Goal: Task Accomplishment & Management: Complete application form

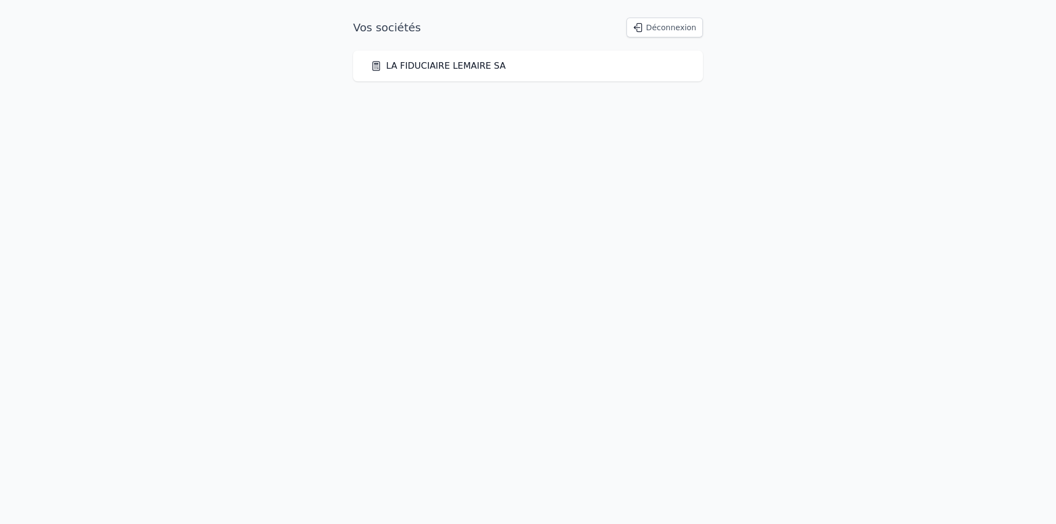
click at [478, 68] on link "LA FIDUCIAIRE LEMAIRE SA" at bounding box center [438, 65] width 135 height 13
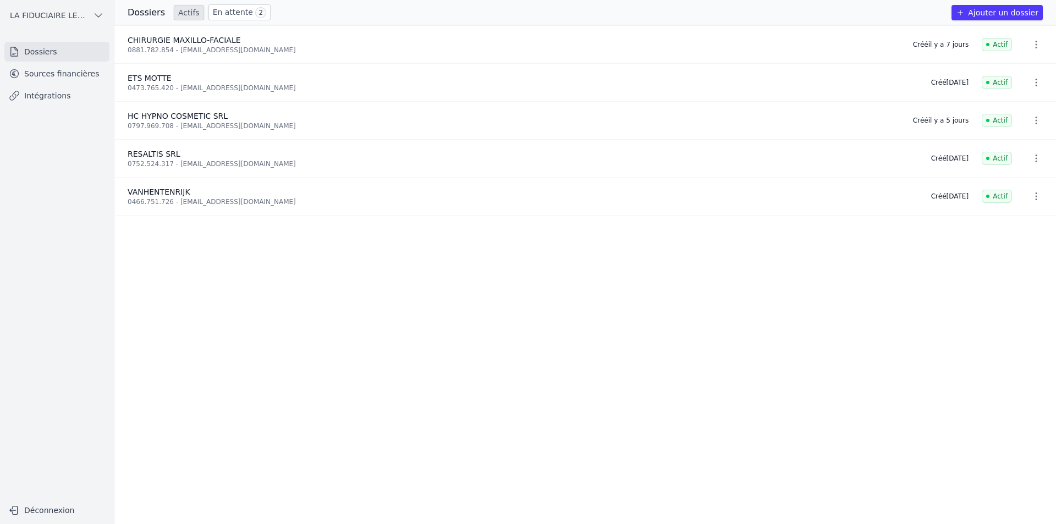
click at [92, 80] on link "Sources financières" at bounding box center [56, 74] width 105 height 20
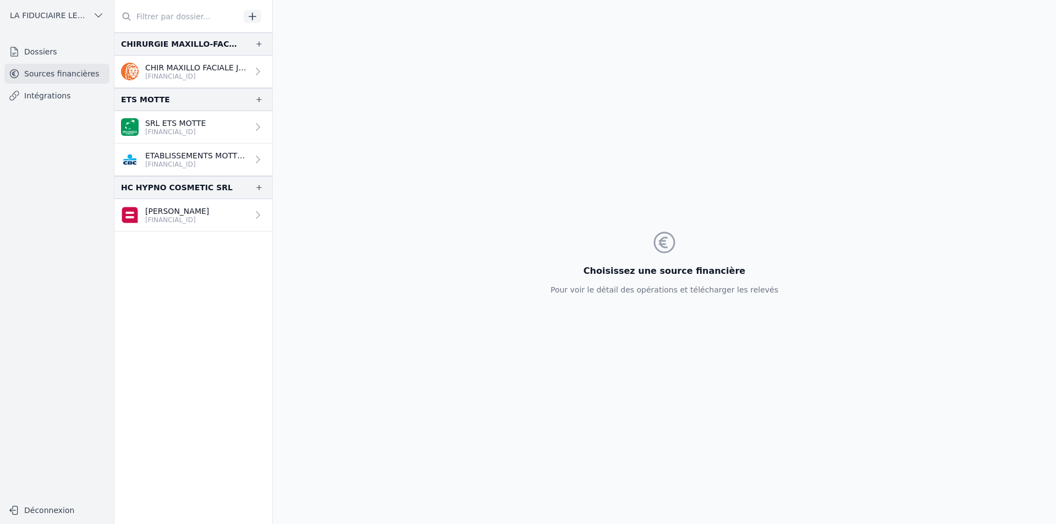
click at [256, 18] on icon "button" at bounding box center [252, 16] width 11 height 11
click at [260, 19] on button "button" at bounding box center [253, 16] width 18 height 13
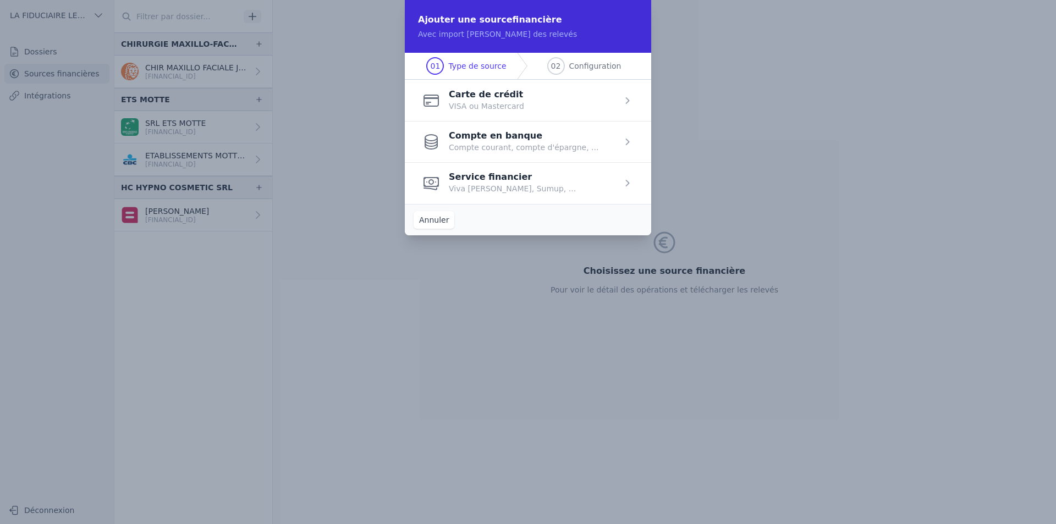
click at [513, 103] on span "button" at bounding box center [528, 100] width 246 height 41
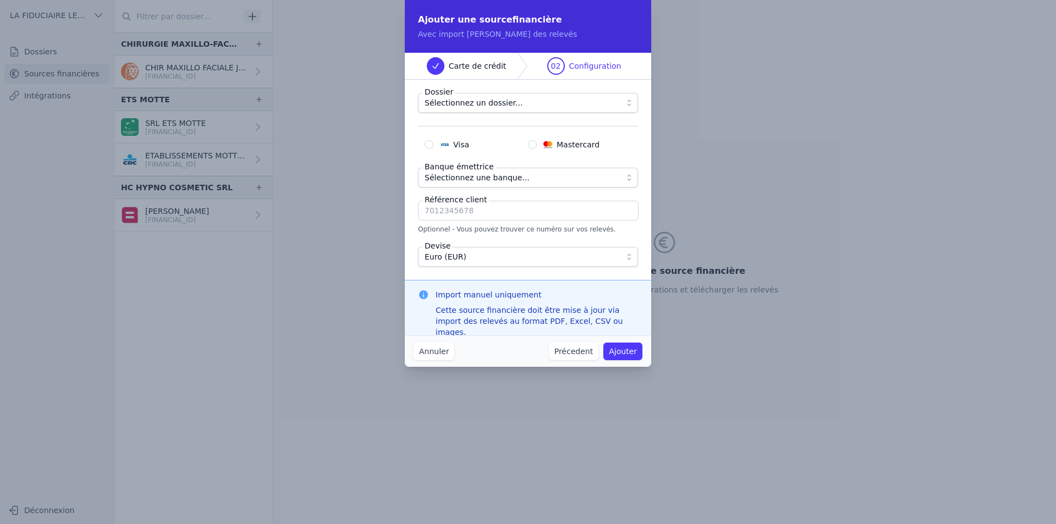
click at [508, 105] on span "Sélectionnez un dossier..." at bounding box center [474, 102] width 98 height 13
click at [611, 219] on input "Référence client" at bounding box center [528, 211] width 221 height 20
click at [465, 140] on span "Visa" at bounding box center [461, 144] width 16 height 11
click at [434, 140] on input "Visa" at bounding box center [429, 144] width 9 height 9
radio input "true"
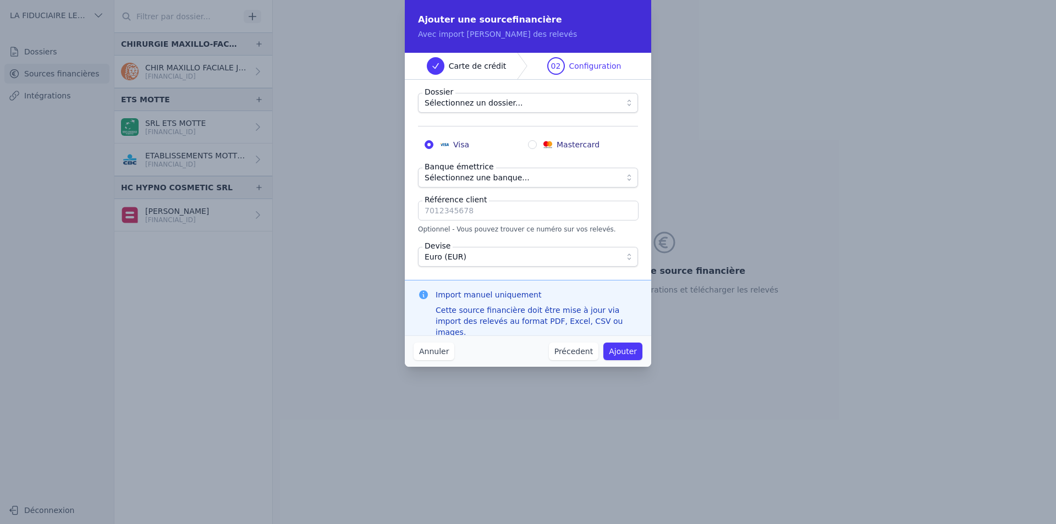
click at [491, 100] on span "Sélectionnez un dossier..." at bounding box center [474, 102] width 98 height 13
click at [434, 352] on button "Annuler" at bounding box center [434, 352] width 41 height 18
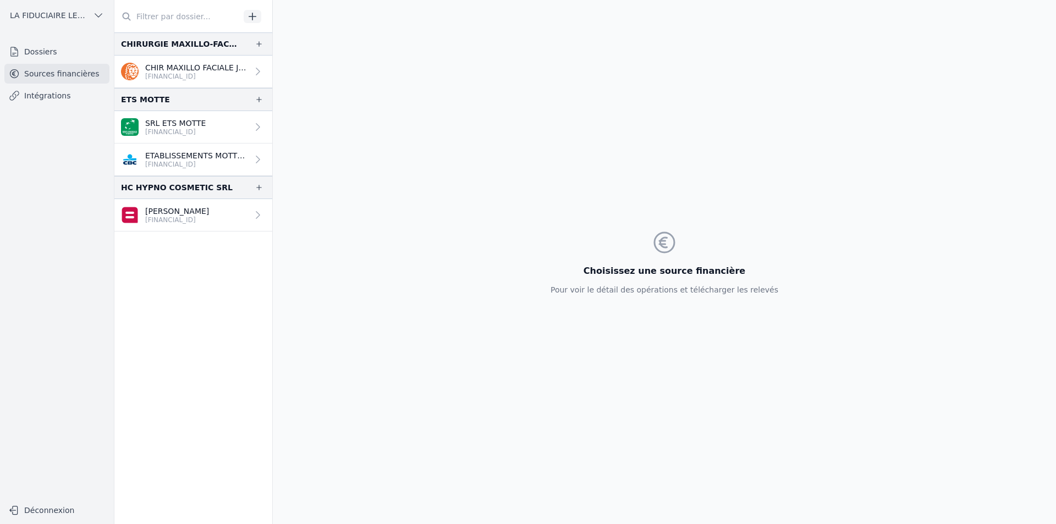
click at [66, 56] on link "Dossiers" at bounding box center [56, 52] width 105 height 20
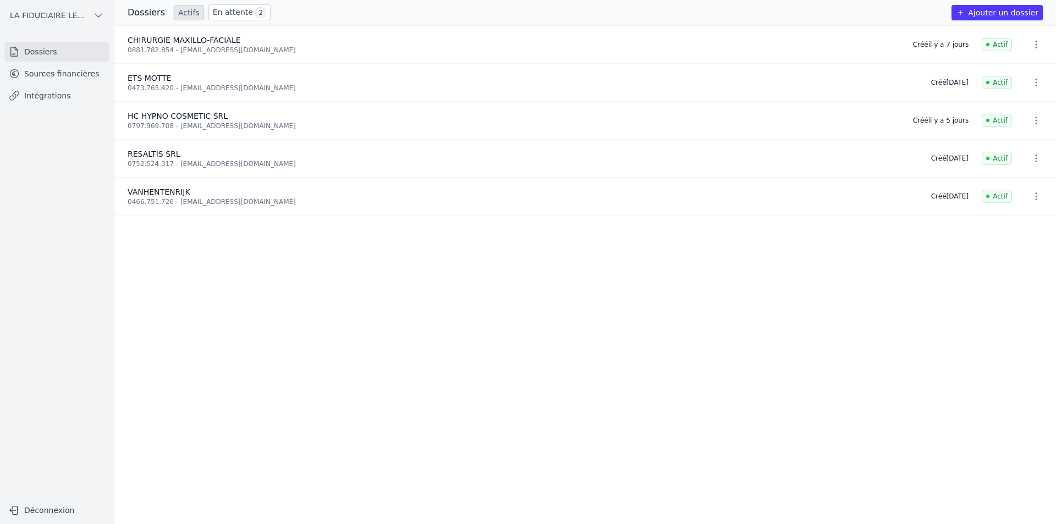
click at [974, 19] on button "Ajouter un dossier" at bounding box center [997, 12] width 91 height 15
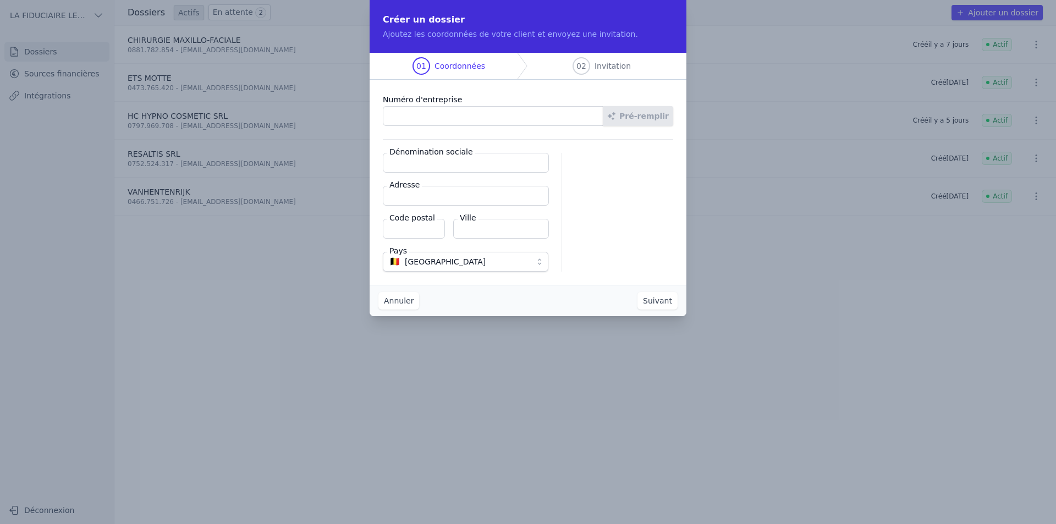
click at [523, 119] on input "Numéro d'entreprise" at bounding box center [493, 116] width 221 height 20
click at [406, 304] on button "Annuler" at bounding box center [399, 301] width 41 height 18
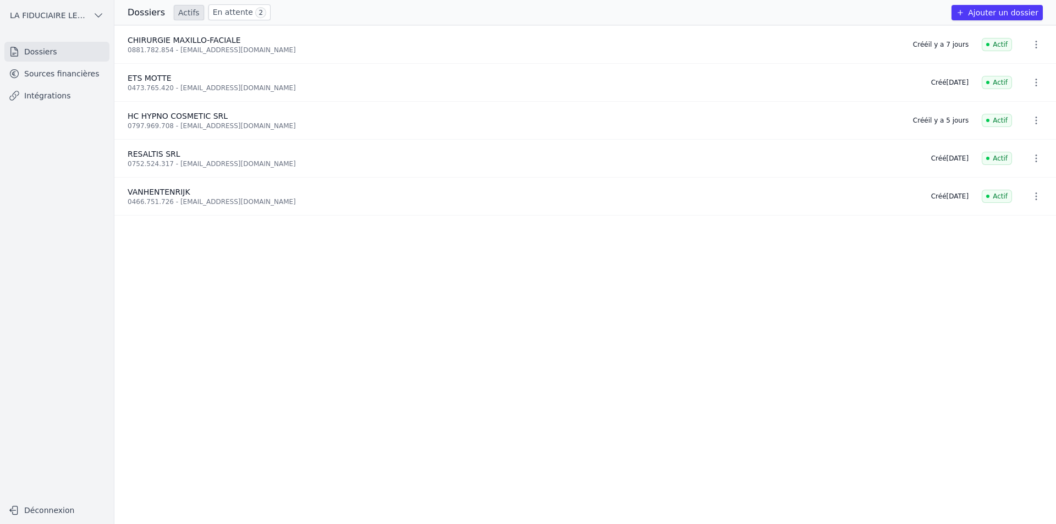
click at [77, 70] on link "Sources financières" at bounding box center [56, 74] width 105 height 20
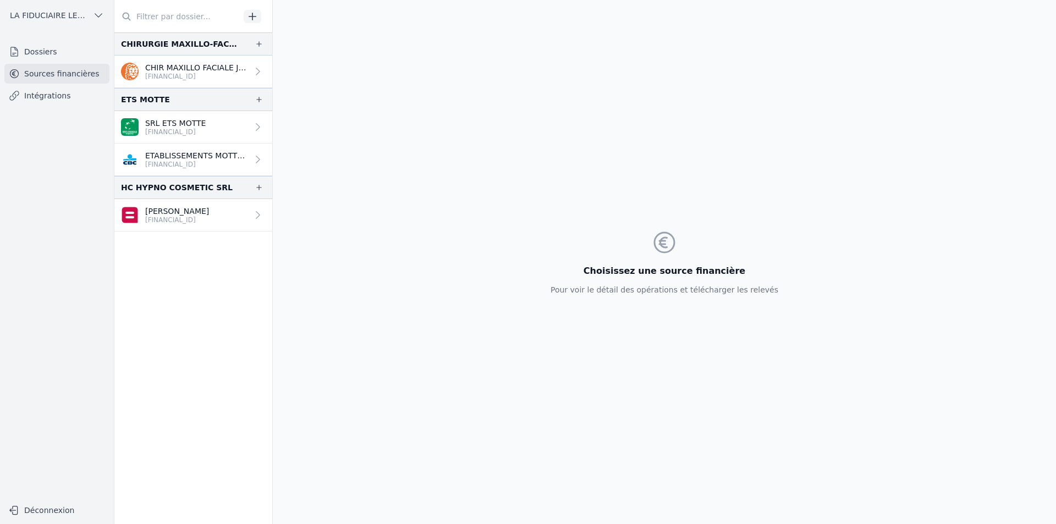
click at [246, 19] on button "button" at bounding box center [253, 16] width 18 height 13
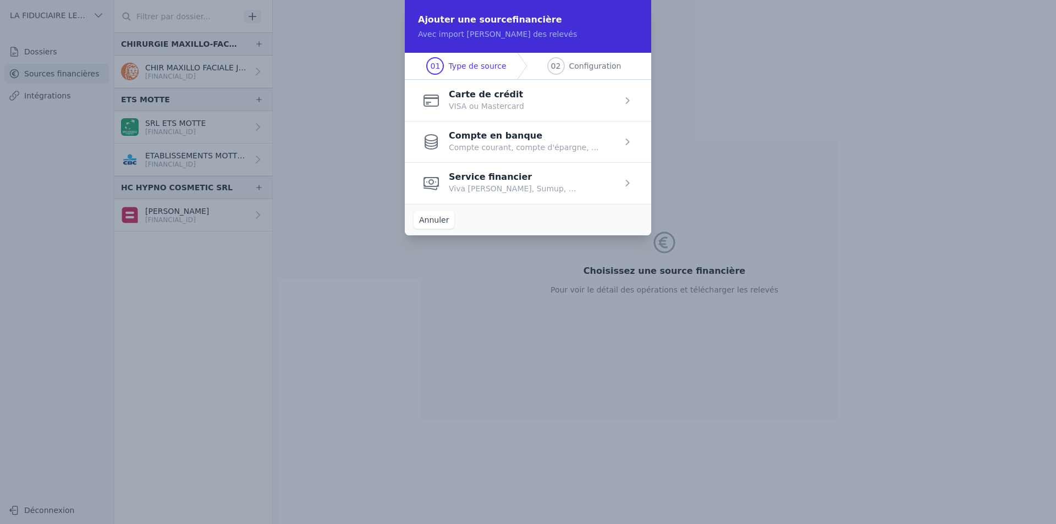
click at [478, 115] on span "button" at bounding box center [528, 100] width 246 height 41
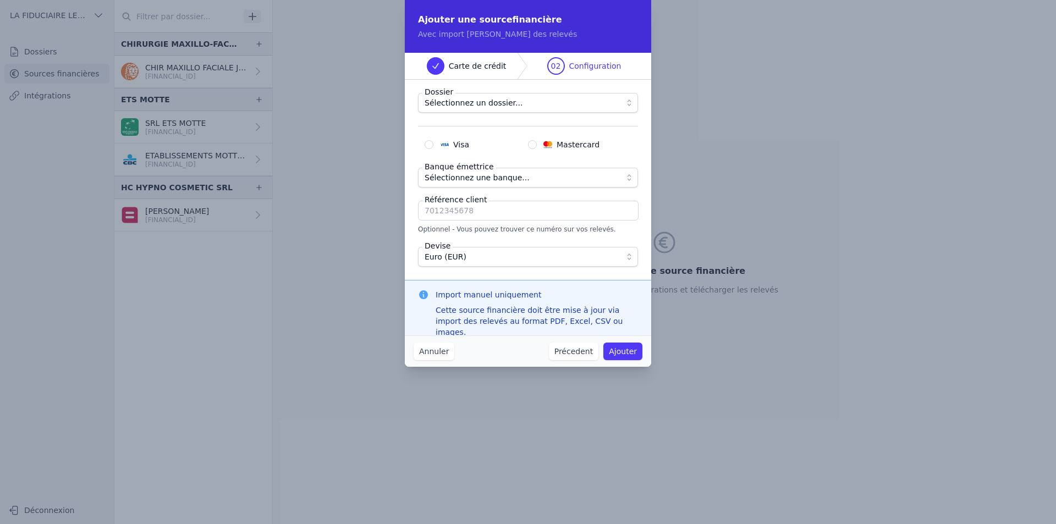
click at [500, 104] on span "Sélectionnez un dossier..." at bounding box center [474, 102] width 98 height 13
click at [559, 353] on button "Précedent" at bounding box center [574, 352] width 50 height 18
